Goal: Information Seeking & Learning: Learn about a topic

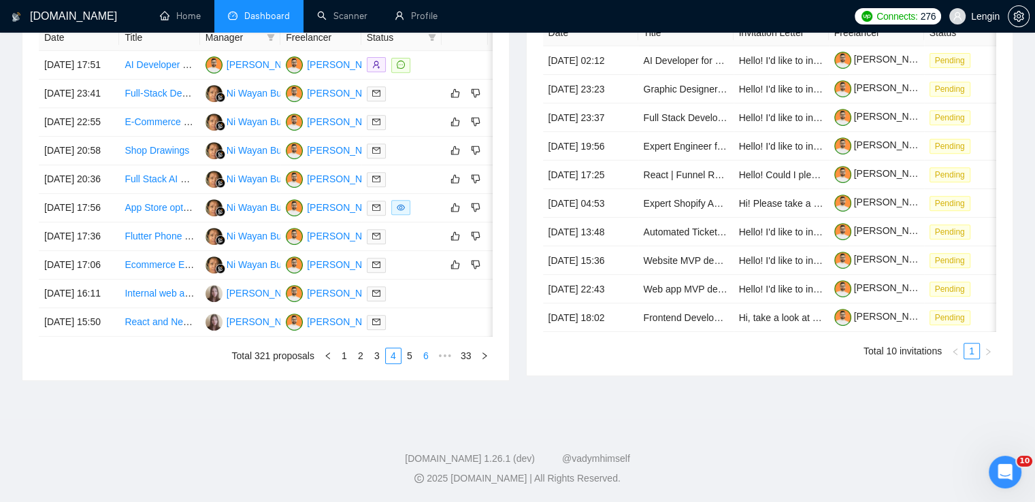
click at [422, 363] on link "6" at bounding box center [425, 355] width 15 height 15
click at [408, 363] on link "7" at bounding box center [409, 355] width 15 height 15
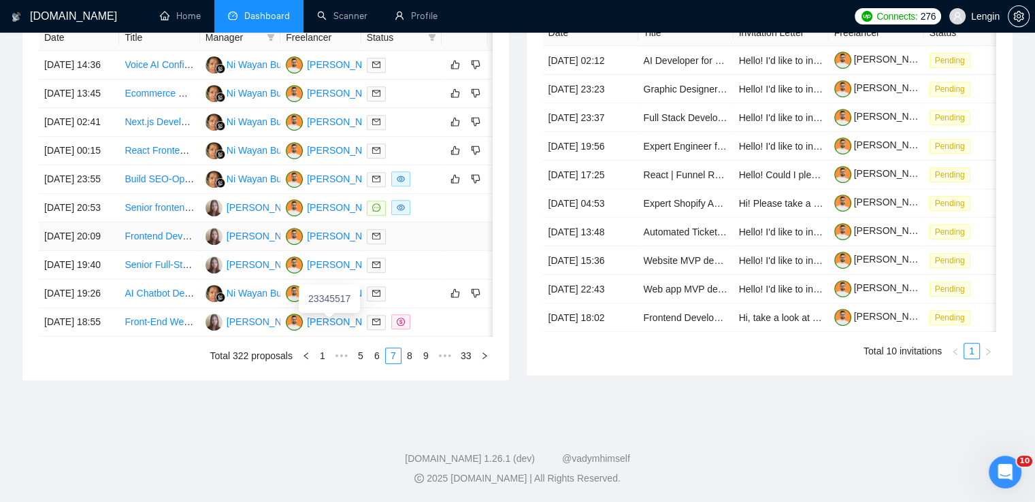
scroll to position [599, 0]
click at [408, 363] on link "8" at bounding box center [409, 355] width 15 height 15
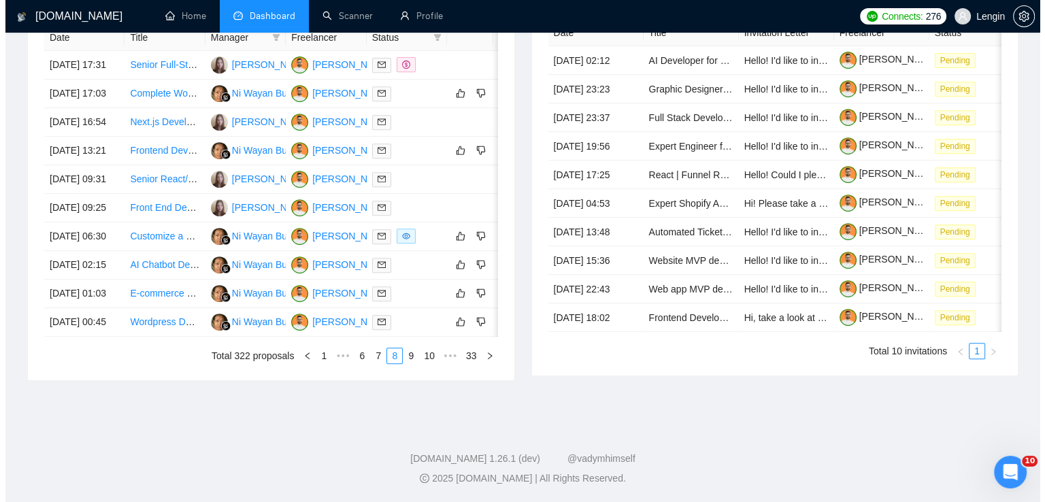
scroll to position [582, 0]
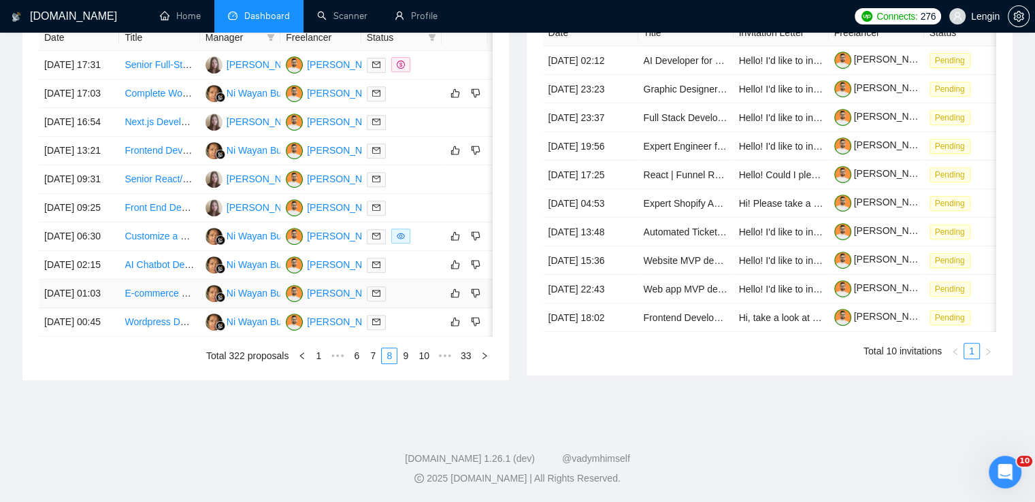
click at [165, 308] on td "E-commerce Website Development from Adobe XD Designs" at bounding box center [159, 294] width 80 height 29
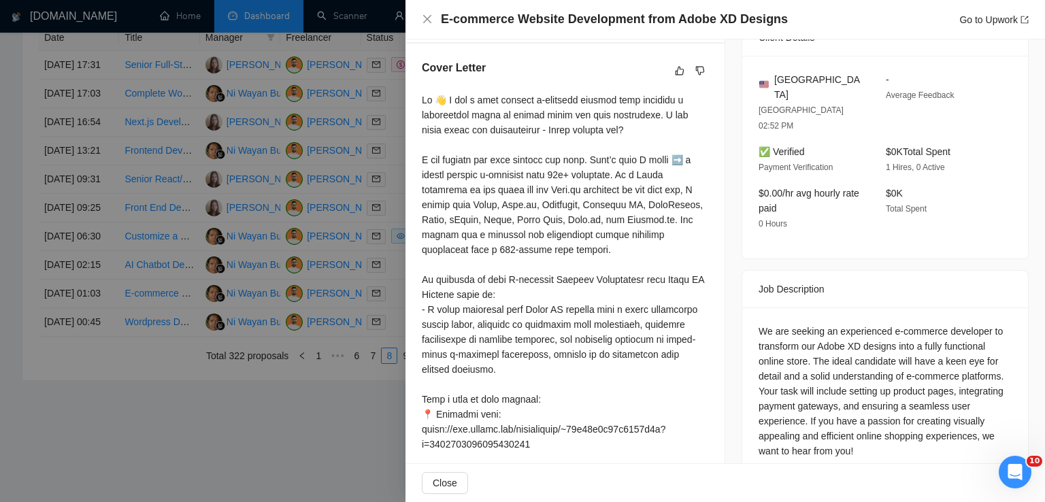
scroll to position [408, 0]
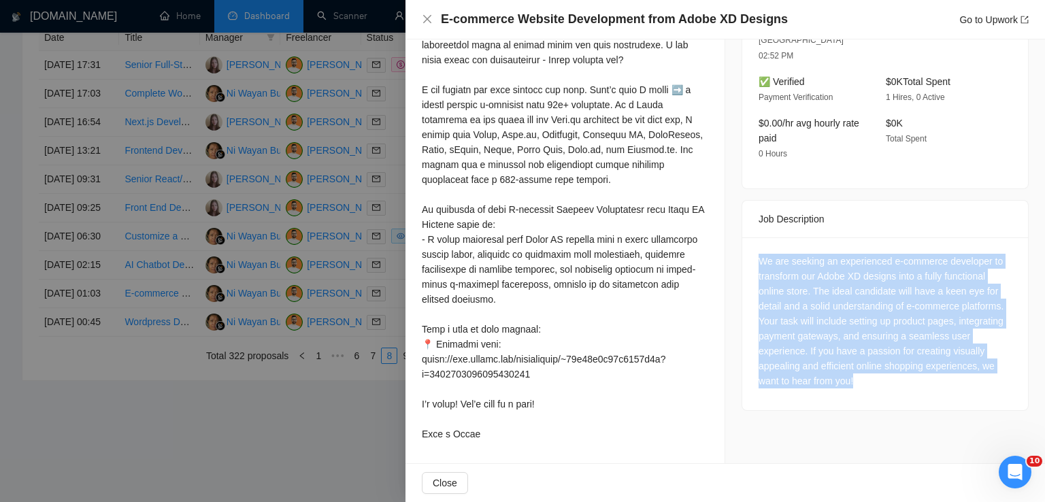
drag, startPoint x: 876, startPoint y: 355, endPoint x: 751, endPoint y: 235, distance: 172.8
click at [751, 237] on div "We are seeking an experienced e-commerce developer to transform our Adobe XD de…" at bounding box center [885, 323] width 286 height 173
copy div "We are seeking an experienced e-commerce developer to transform our Adobe XD de…"
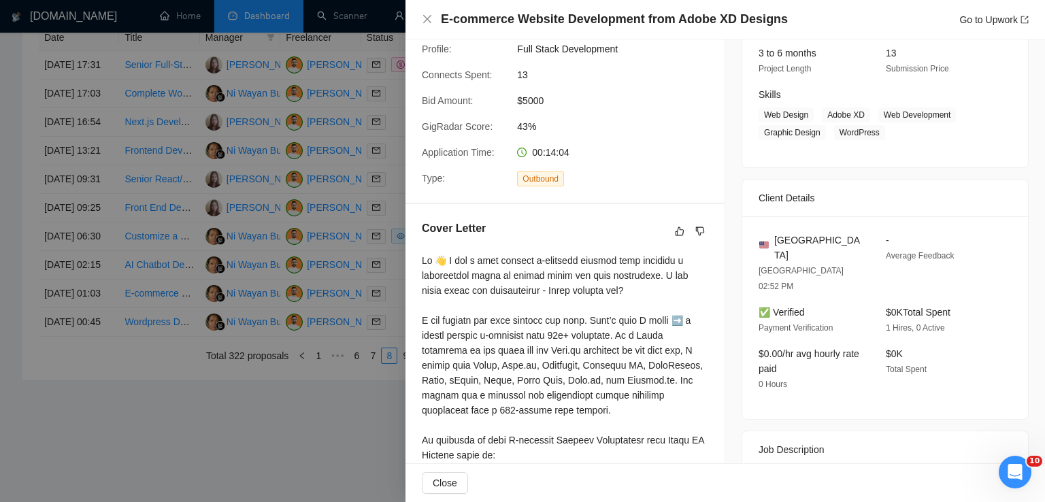
scroll to position [174, 0]
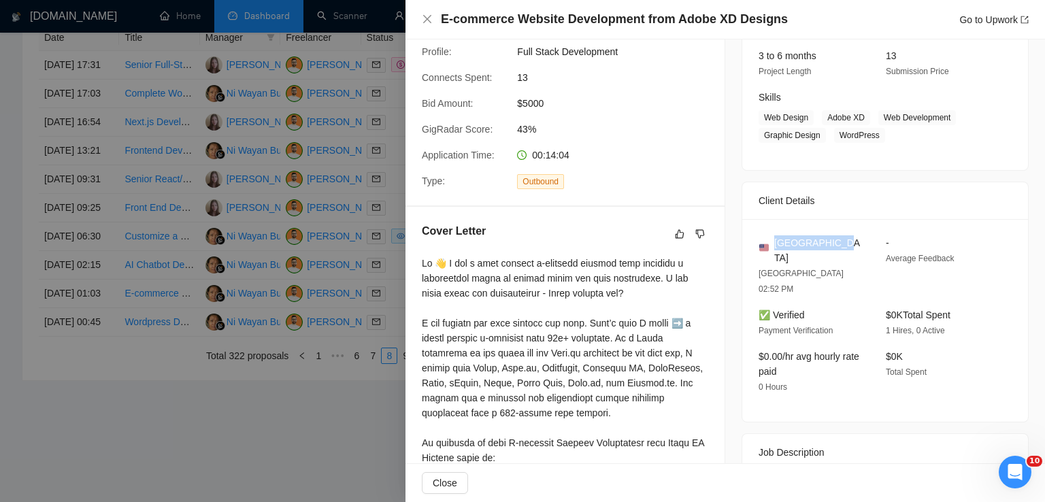
drag, startPoint x: 837, startPoint y: 239, endPoint x: 772, endPoint y: 241, distance: 65.4
click at [772, 241] on div "[GEOGRAPHIC_DATA]" at bounding box center [811, 250] width 105 height 30
copy span "[GEOGRAPHIC_DATA]"
drag, startPoint x: 822, startPoint y: 116, endPoint x: 886, endPoint y: 139, distance: 68.0
click at [886, 139] on span "Web Design Adobe XD Web Development Graphic Design WordPress" at bounding box center [875, 126] width 233 height 33
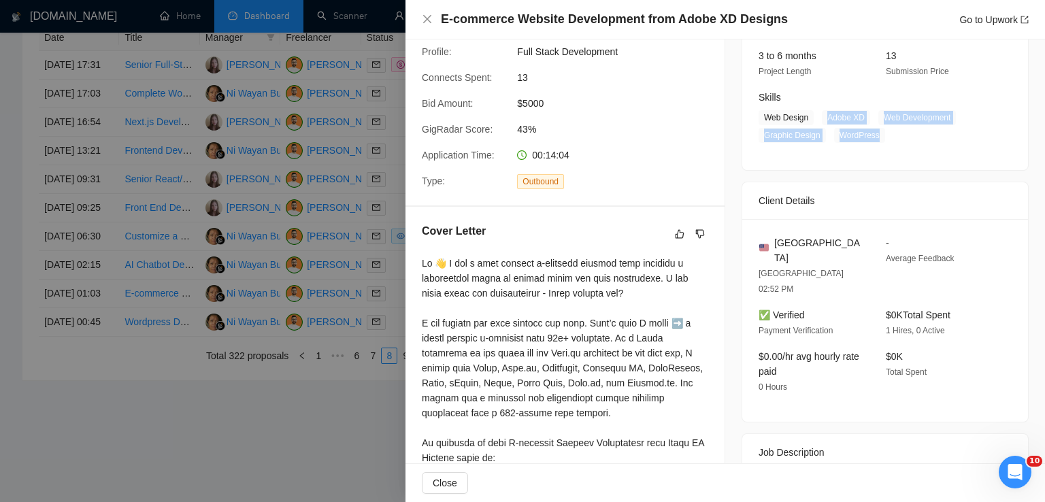
copy span "Adobe XD Web Development Graphic Design WordPress"
drag, startPoint x: 806, startPoint y: 120, endPoint x: 761, endPoint y: 118, distance: 45.0
click at [761, 118] on span "Web Design" at bounding box center [786, 117] width 55 height 15
copy span "Web Design"
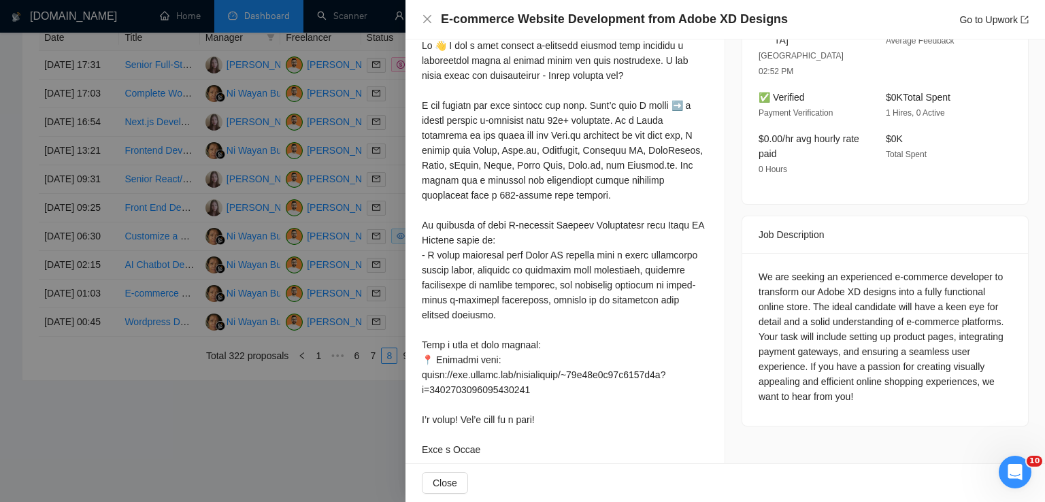
scroll to position [408, 0]
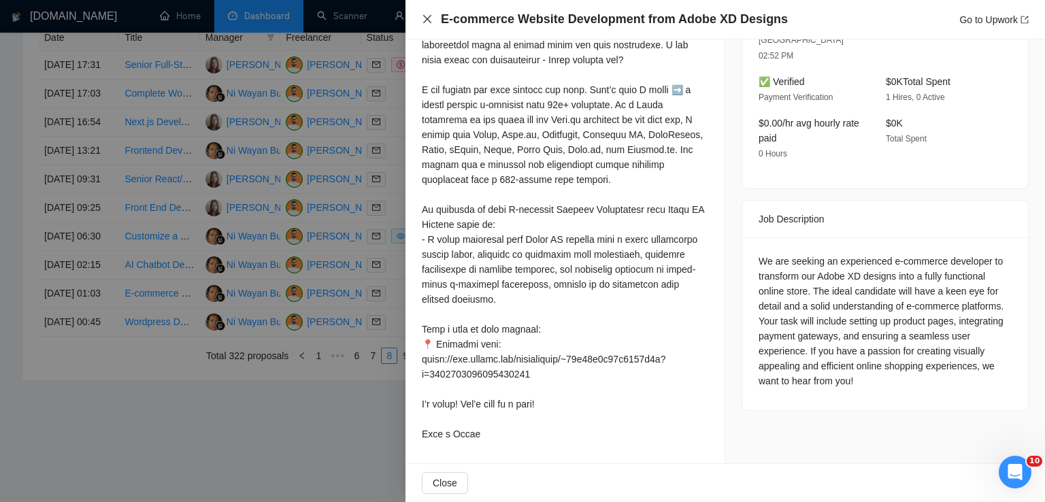
click at [425, 15] on icon "close" at bounding box center [427, 19] width 11 height 11
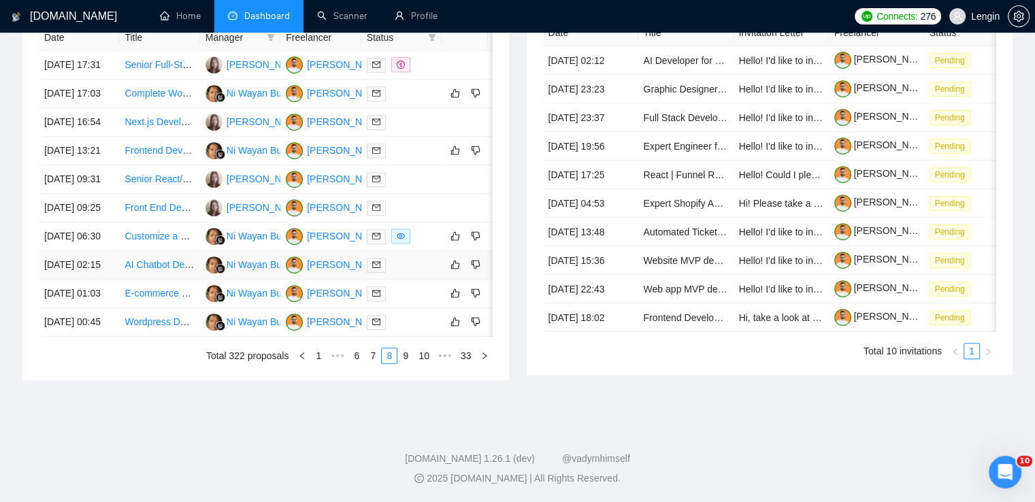
click at [156, 280] on td "AI Chatbot Development for Our Platform" at bounding box center [159, 265] width 80 height 29
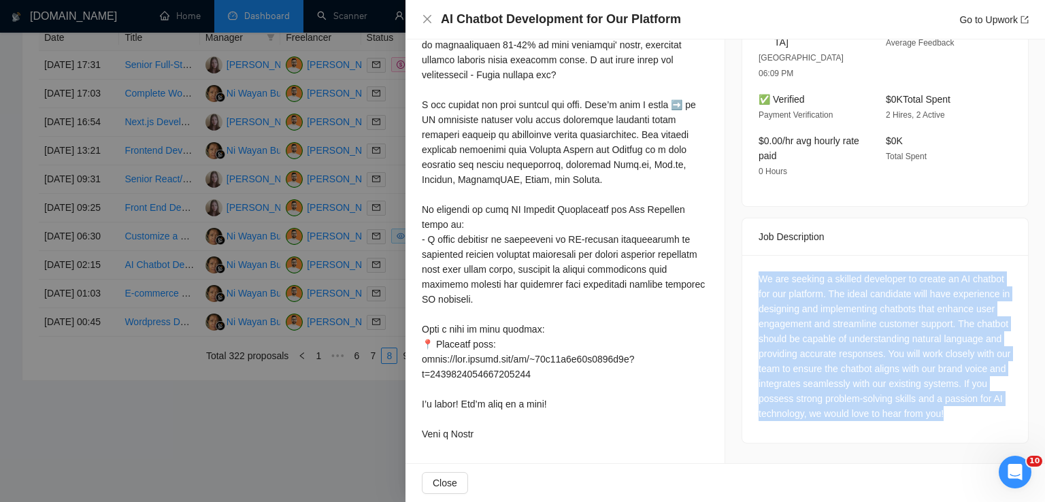
drag, startPoint x: 784, startPoint y: 401, endPoint x: 753, endPoint y: 251, distance: 153.6
click at [753, 255] on div "We are seeking a skilled developer to create an AI chatbot for our platform. Th…" at bounding box center [885, 349] width 286 height 188
copy div "We are seeking a skilled developer to create an AI chatbot for our platform. Th…"
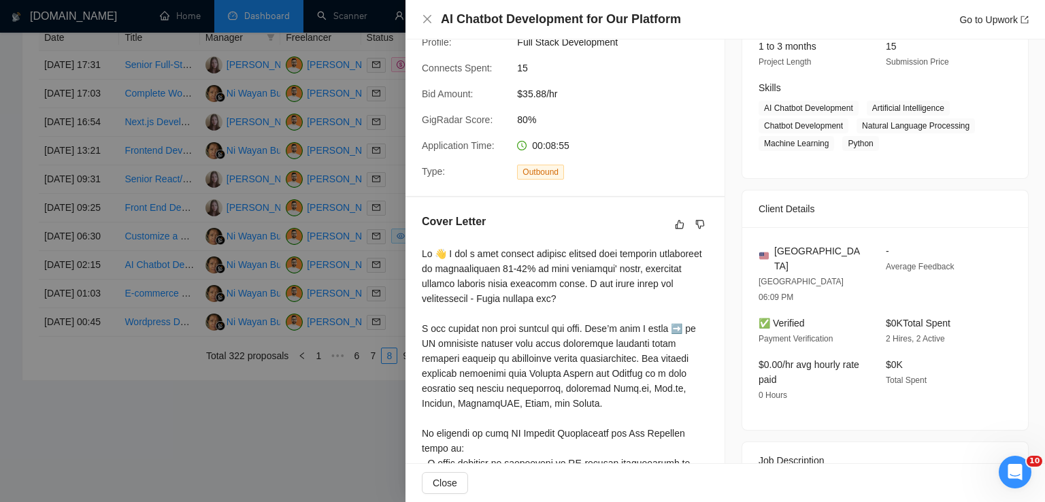
scroll to position [174, 0]
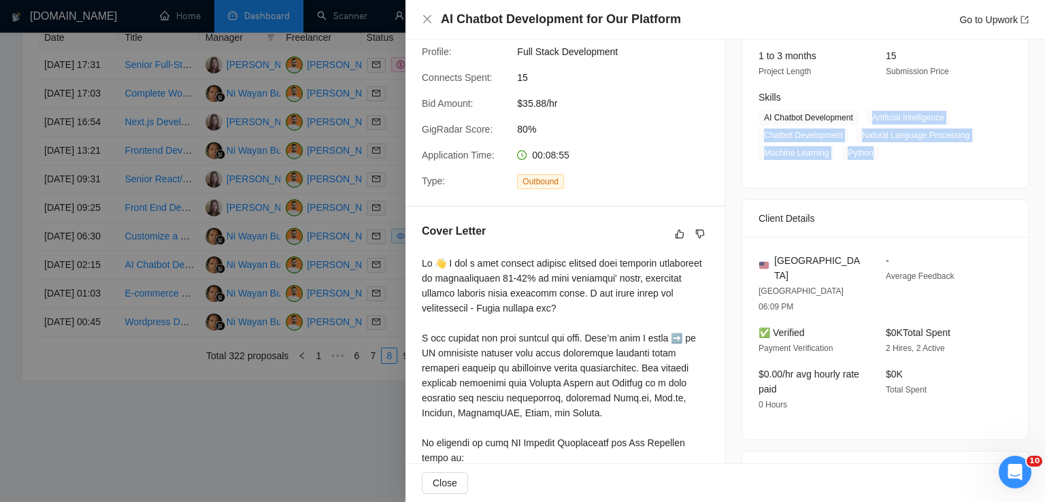
drag, startPoint x: 865, startPoint y: 119, endPoint x: 865, endPoint y: 159, distance: 39.5
click at [865, 159] on span "AI Chatbot Development Artificial Intelligence Chatbot Development Natural Lang…" at bounding box center [875, 135] width 233 height 50
copy span "Artificial Intelligence Chatbot Development Natural Language Processing Machine…"
drag, startPoint x: 852, startPoint y: 116, endPoint x: 759, endPoint y: 118, distance: 93.3
click at [759, 118] on span "AI Chatbot Development" at bounding box center [809, 117] width 100 height 15
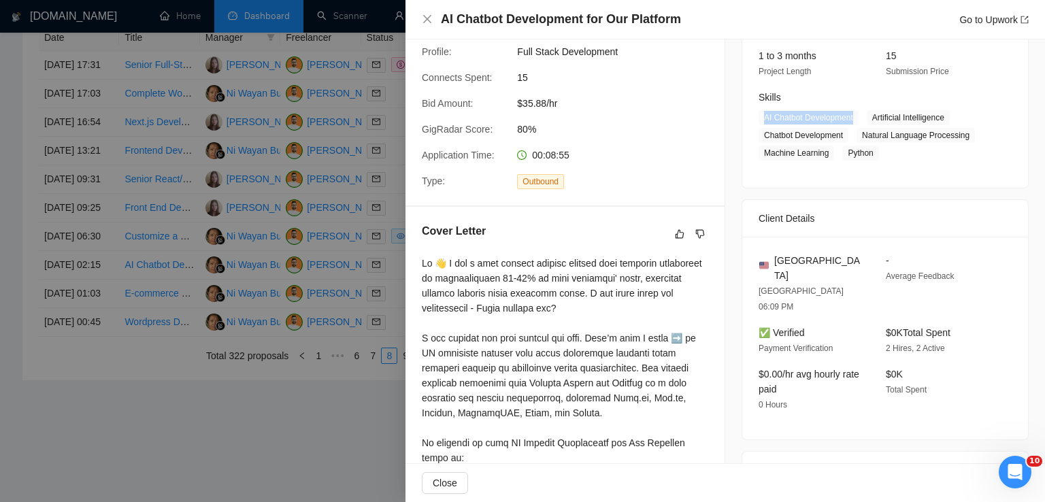
copy span "AI Chatbot Development"
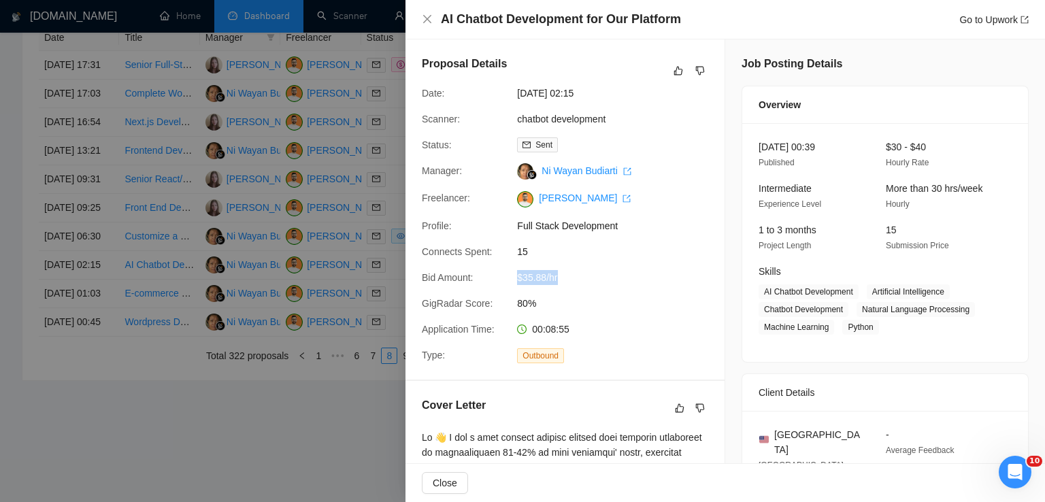
drag, startPoint x: 559, startPoint y: 274, endPoint x: 514, endPoint y: 276, distance: 44.9
click at [514, 276] on div "$35.88/hr" at bounding box center [584, 277] width 144 height 15
copy span "$35.88/hr"
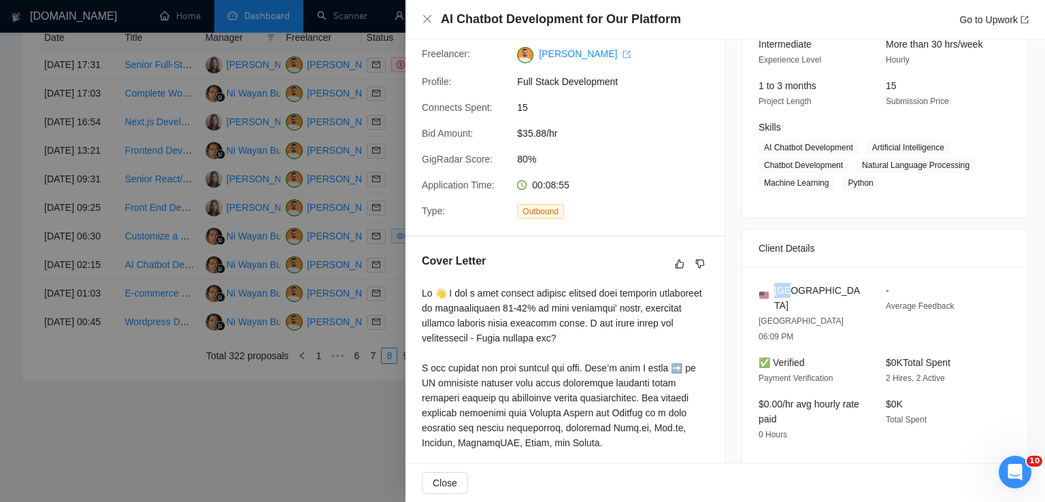
drag, startPoint x: 795, startPoint y: 282, endPoint x: 771, endPoint y: 286, distance: 24.1
click at [771, 286] on div "[GEOGRAPHIC_DATA]" at bounding box center [811, 298] width 105 height 30
copy span "[GEOGRAPHIC_DATA]"
